Goal: Task Accomplishment & Management: Manage account settings

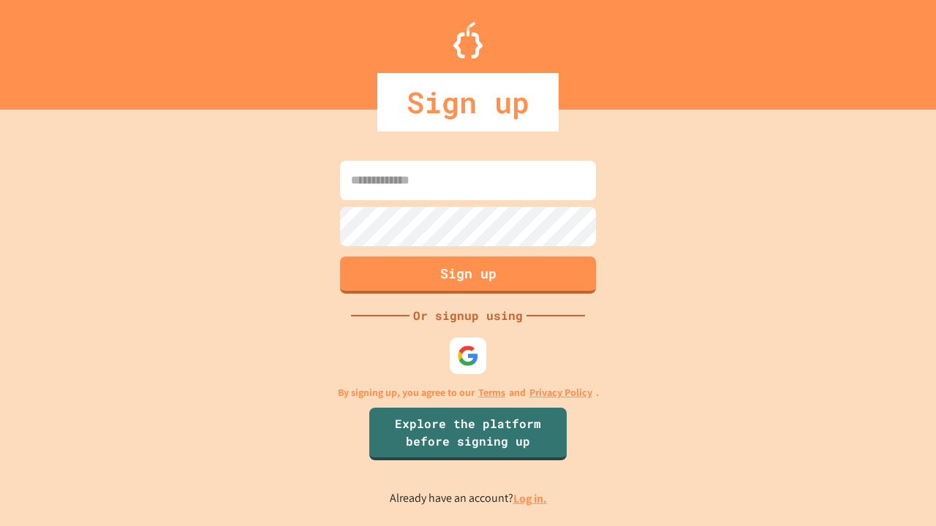
click at [531, 499] on link "Log in." at bounding box center [530, 498] width 34 height 15
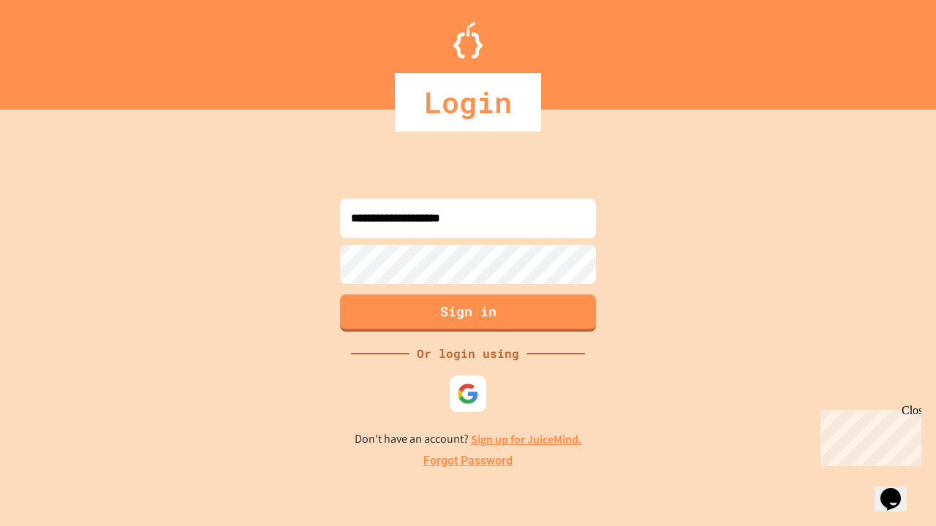
type input "**********"
